Goal: Use online tool/utility: Utilize a website feature to perform a specific function

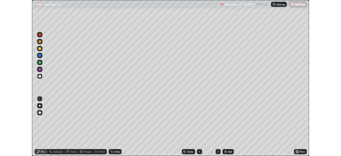
scroll to position [192, 341]
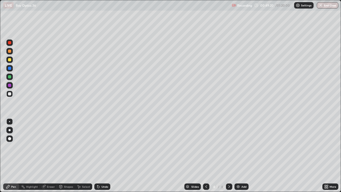
click at [53, 186] on div "Eraser" at bounding box center [51, 186] width 8 height 3
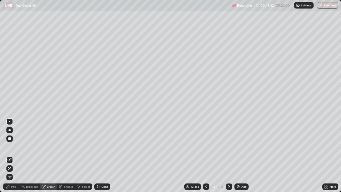
click at [18, 186] on div "Pen" at bounding box center [11, 186] width 16 height 6
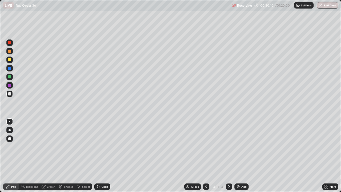
click at [50, 186] on div "Eraser" at bounding box center [51, 186] width 8 height 3
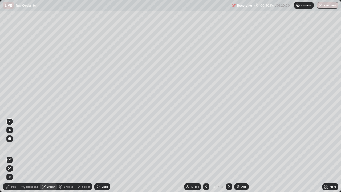
click at [16, 187] on div "Pen" at bounding box center [11, 186] width 16 height 6
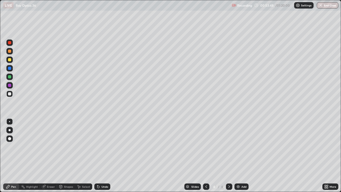
click at [11, 77] on div at bounding box center [9, 76] width 3 height 3
click at [244, 187] on div "Add" at bounding box center [243, 186] width 5 height 3
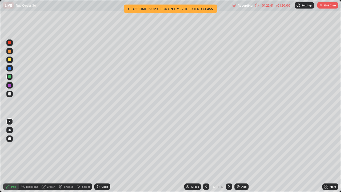
click at [330, 6] on button "End Class" at bounding box center [327, 5] width 21 height 6
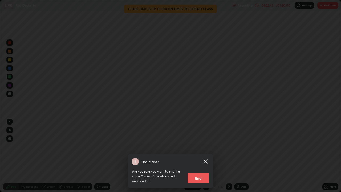
click at [199, 178] on button "End" at bounding box center [197, 177] width 21 height 11
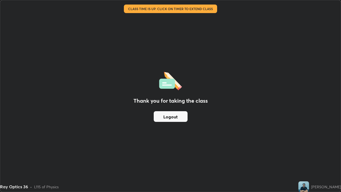
click at [168, 115] on button "Logout" at bounding box center [171, 116] width 34 height 11
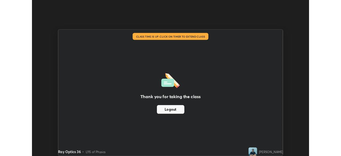
scroll to position [26464, 26279]
